Goal: Task Accomplishment & Management: Manage account settings

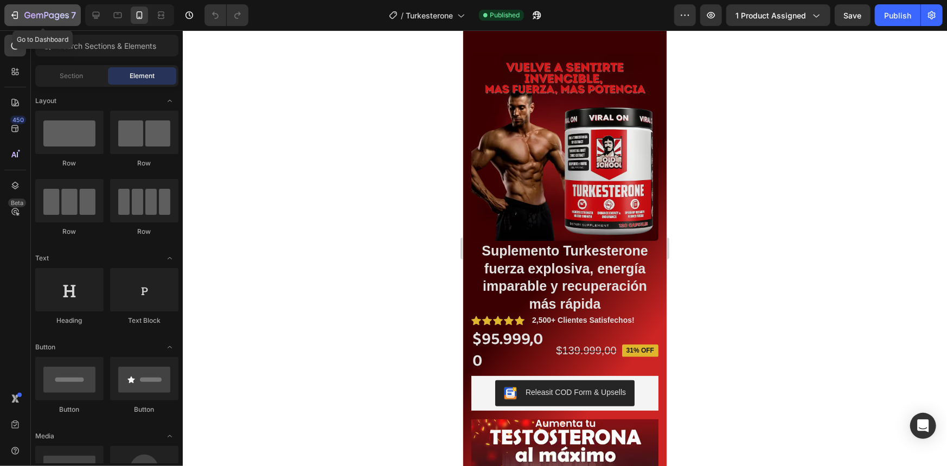
click at [38, 16] on icon "button" at bounding box center [46, 15] width 44 height 9
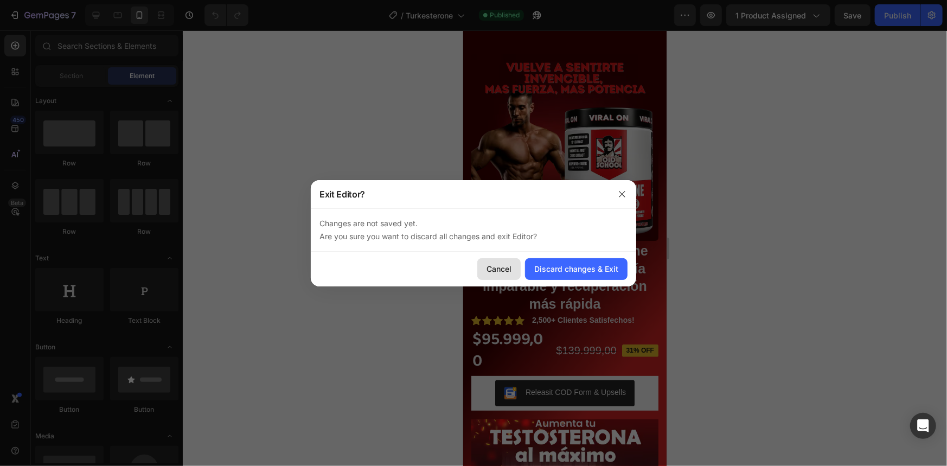
click at [500, 265] on div "Cancel" at bounding box center [499, 268] width 25 height 11
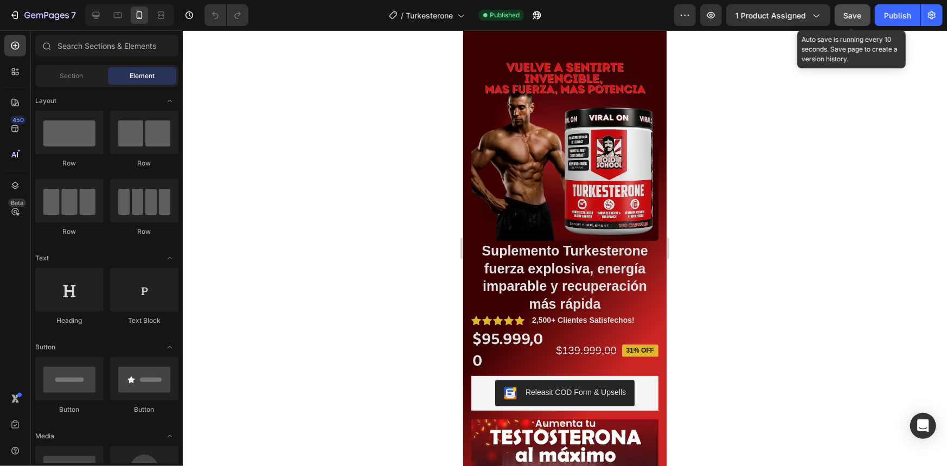
click at [849, 21] on div "Save" at bounding box center [853, 15] width 18 height 11
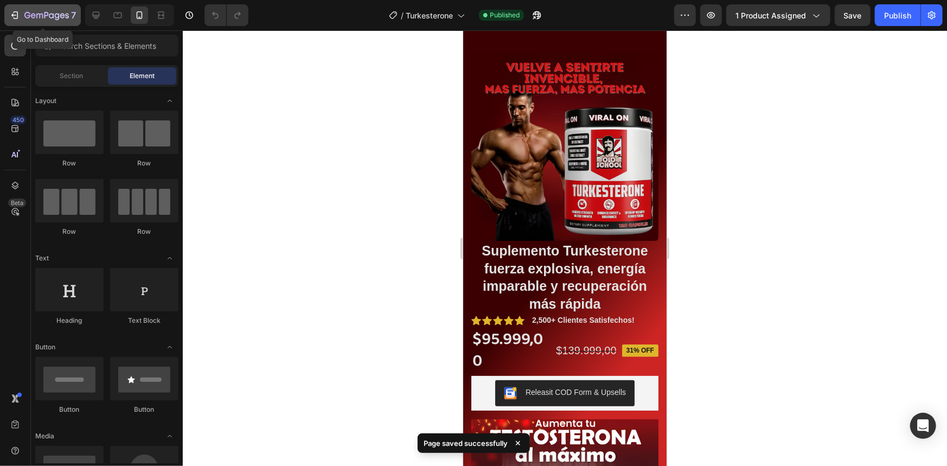
click at [29, 11] on icon "button" at bounding box center [46, 15] width 44 height 9
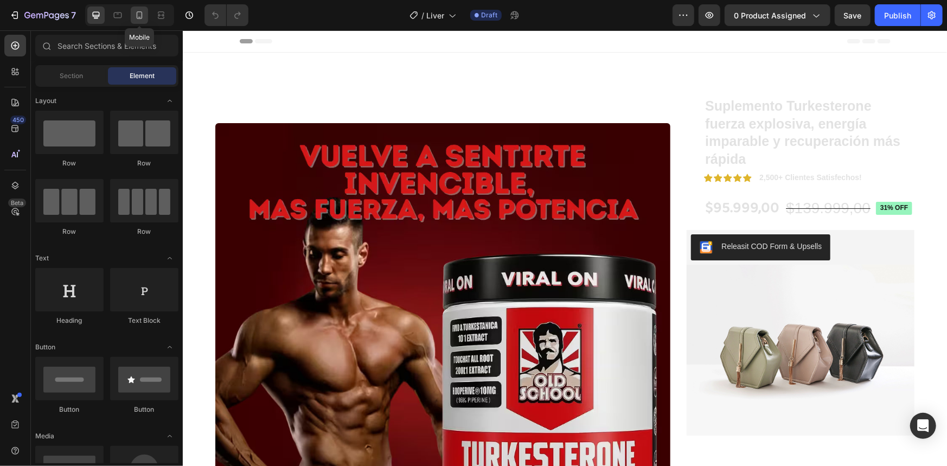
click at [135, 12] on icon at bounding box center [139, 15] width 11 height 11
